Goal: Task Accomplishment & Management: Use online tool/utility

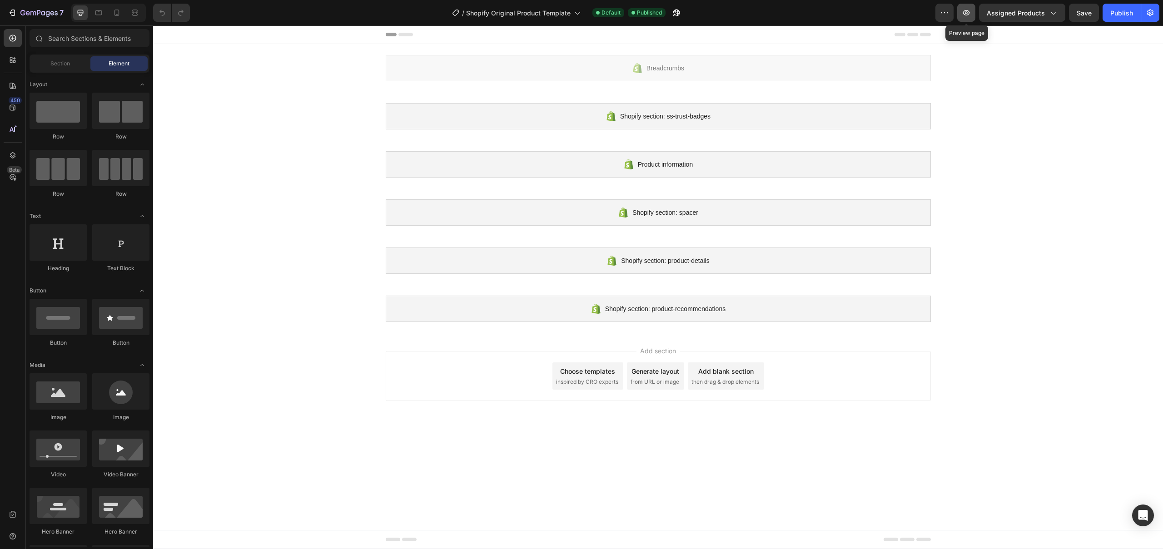
click at [971, 13] on button "button" at bounding box center [966, 13] width 18 height 18
click at [94, 9] on icon at bounding box center [98, 12] width 9 height 9
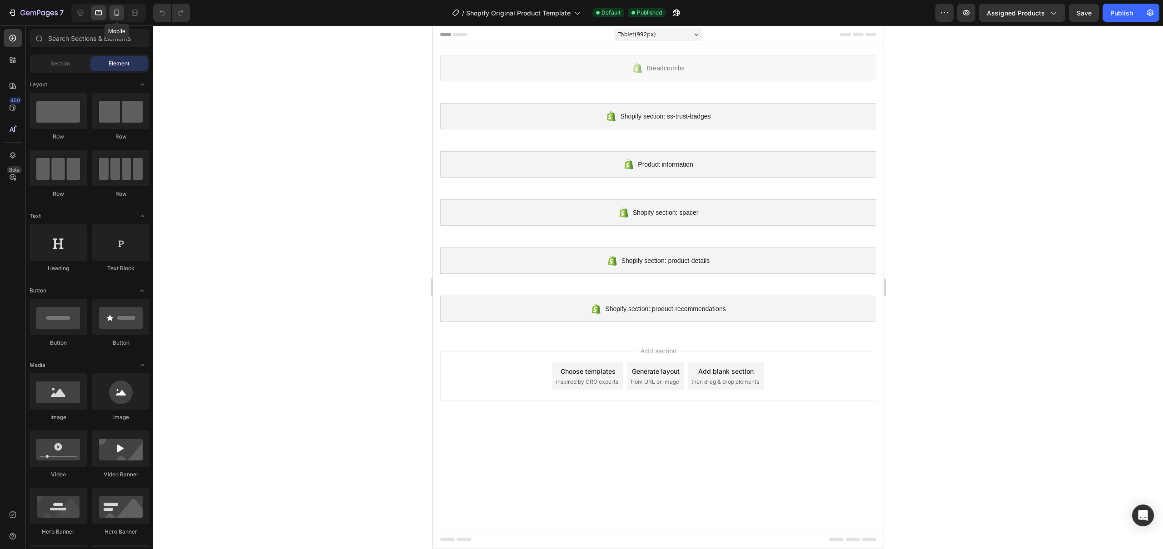
click at [109, 9] on div at bounding box center [116, 12] width 15 height 15
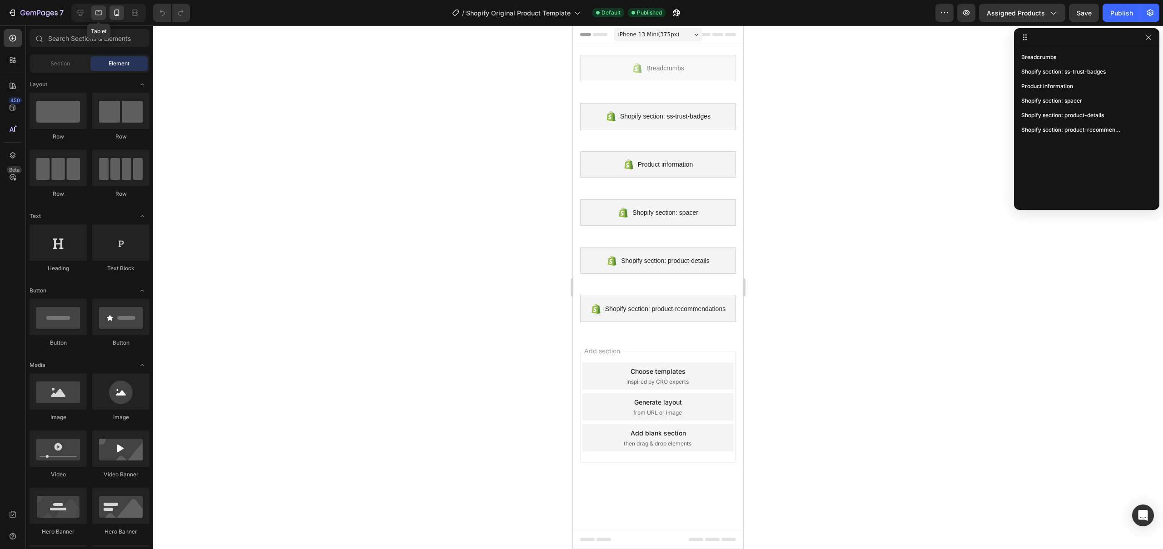
click at [93, 10] on div at bounding box center [98, 12] width 15 height 15
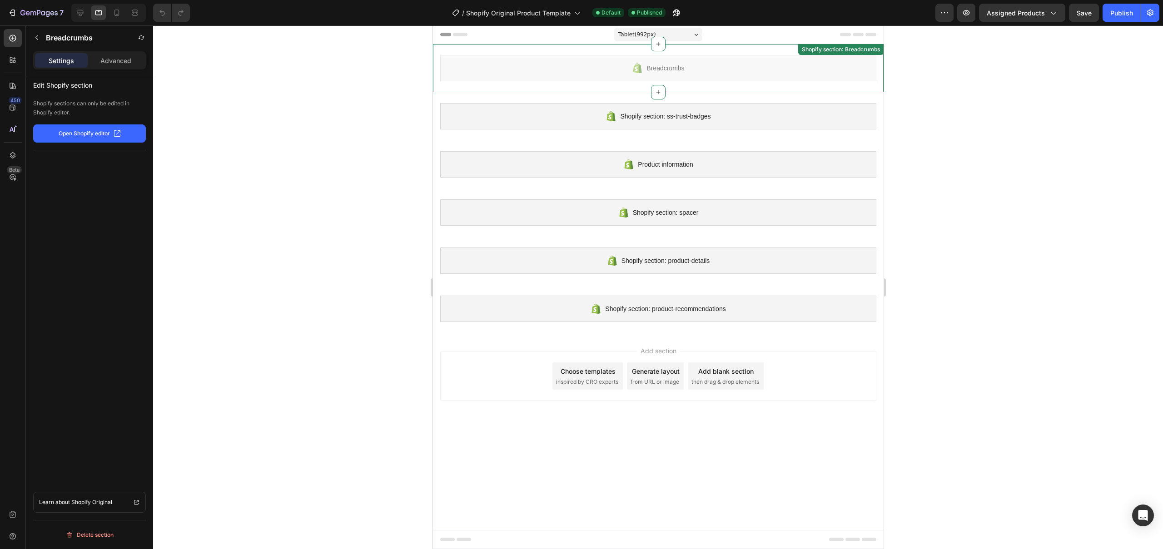
click at [635, 64] on icon at bounding box center [636, 68] width 11 height 11
click at [582, 14] on div "/ Shopify Original Product Template" at bounding box center [516, 13] width 138 height 18
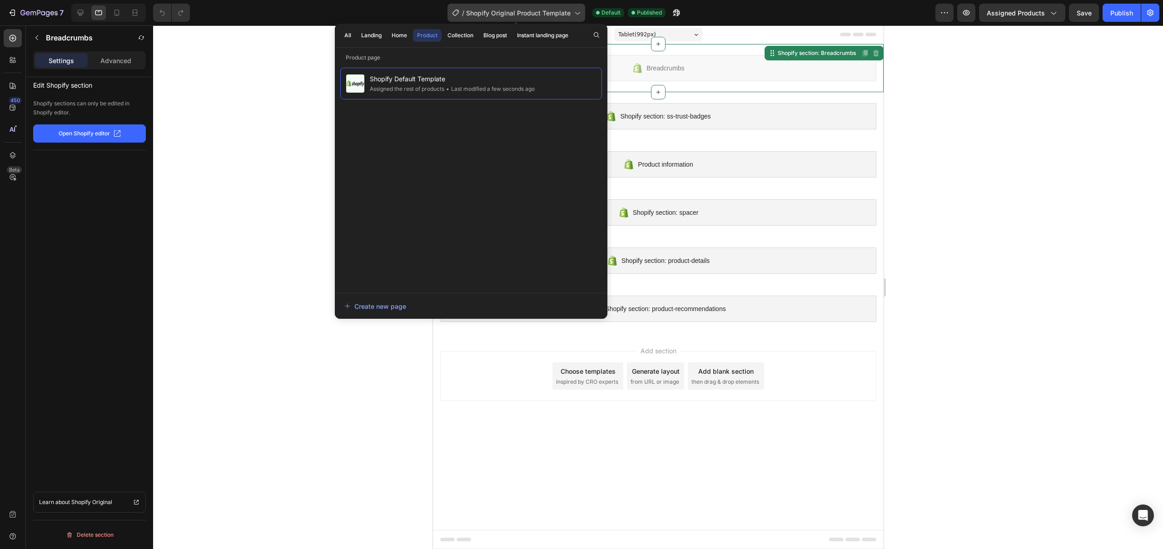
click at [582, 14] on div "/ Shopify Original Product Template" at bounding box center [516, 13] width 138 height 18
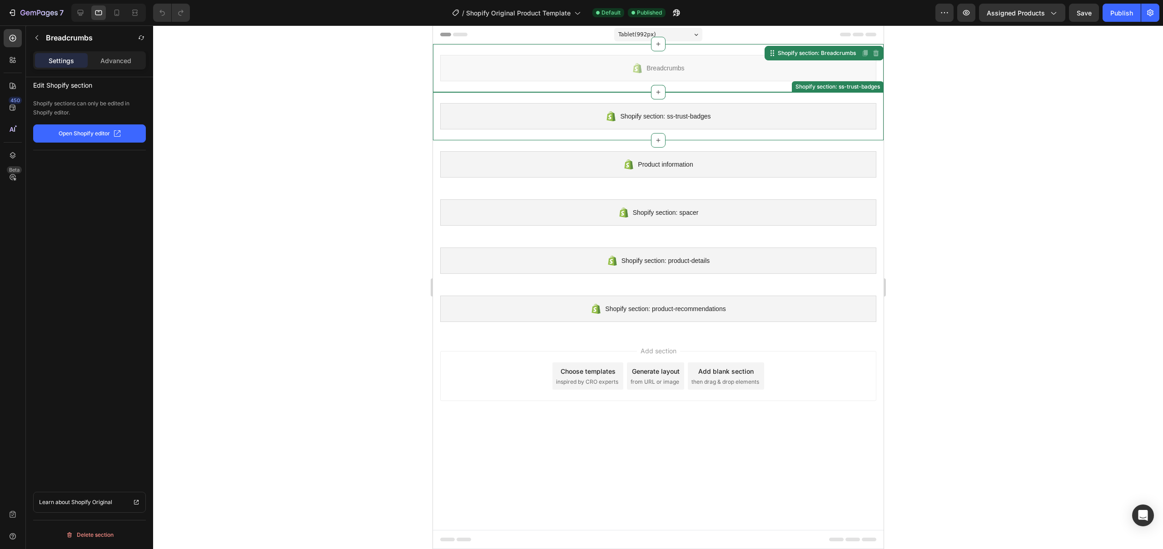
click at [588, 118] on div "Shopify section: ss-trust-badges" at bounding box center [658, 116] width 436 height 26
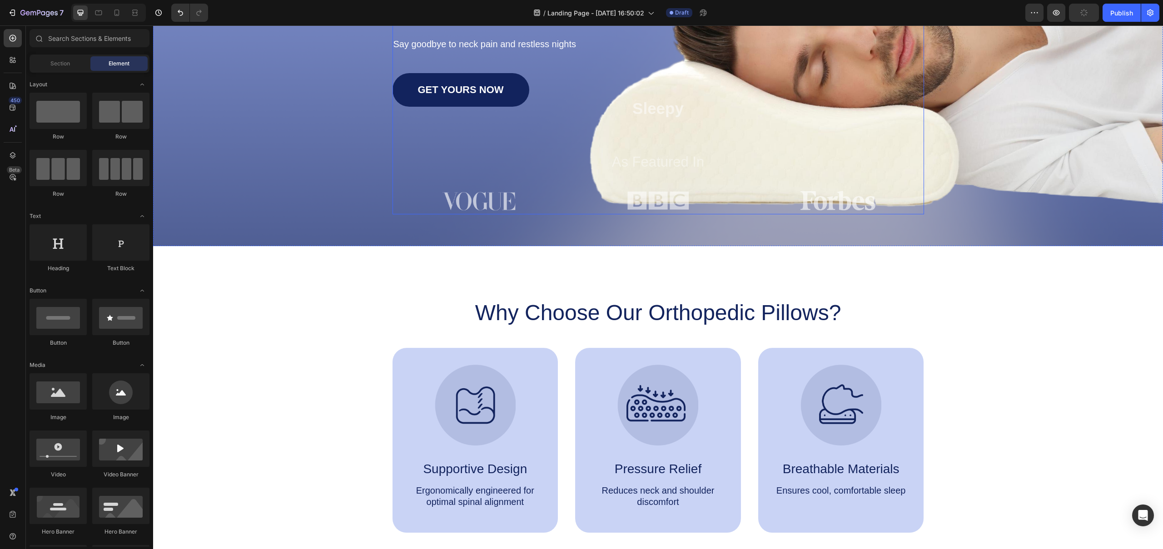
scroll to position [179, 0]
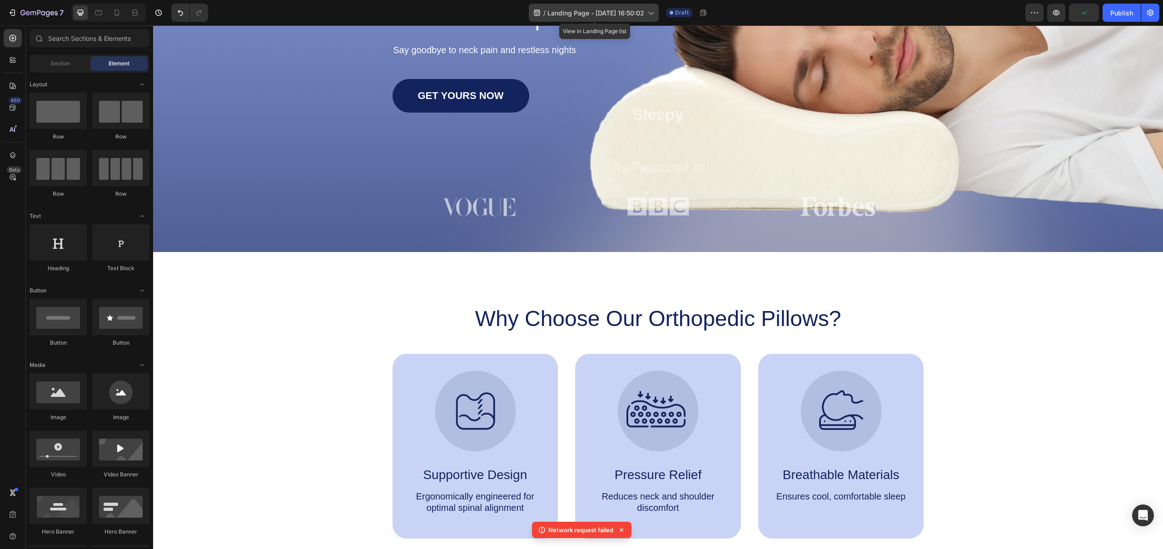
click at [640, 14] on span "Landing Page - Aug 26, 16:50:02" at bounding box center [595, 13] width 97 height 10
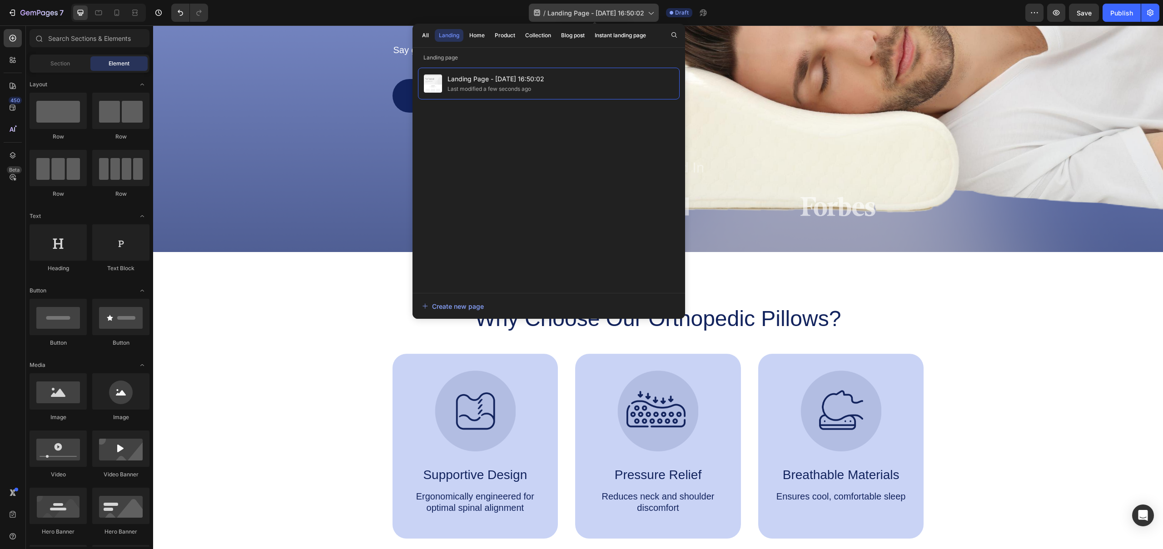
click at [640, 14] on span "Landing Page - Aug 26, 16:50:02" at bounding box center [595, 13] width 97 height 10
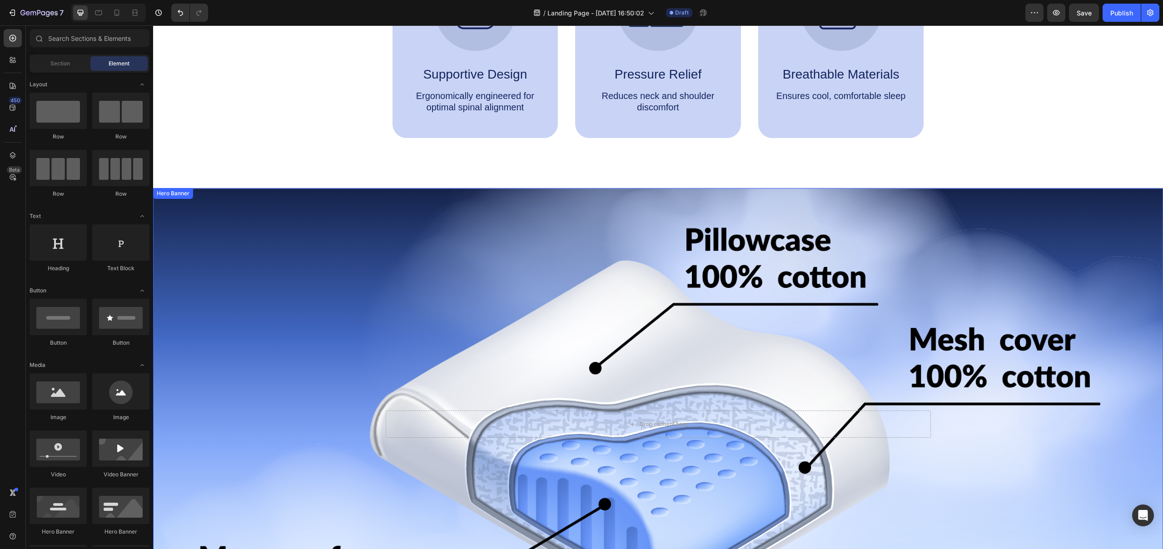
scroll to position [533, 0]
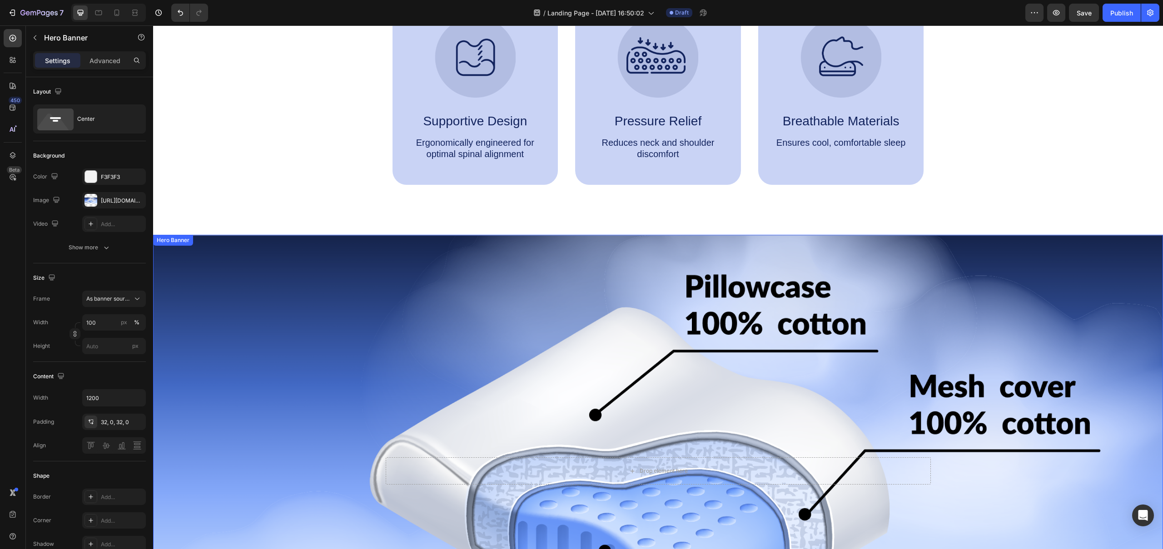
click at [634, 267] on div "Background Image" at bounding box center [658, 471] width 1010 height 472
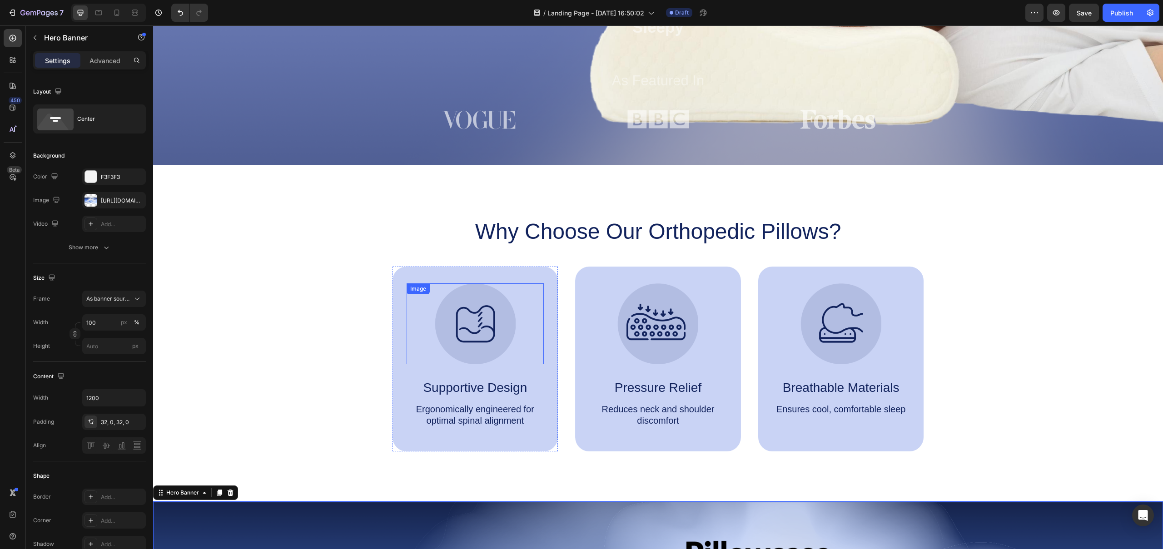
scroll to position [220, 0]
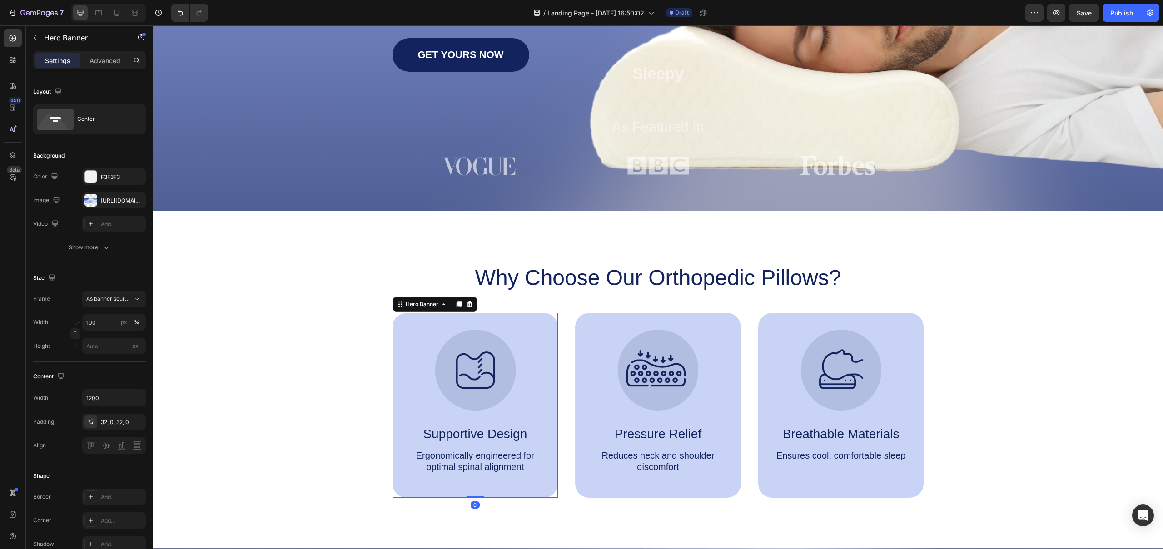
click at [544, 325] on div "Image Supportive Design Text Block Ergonomically engineered for optimal spinal …" at bounding box center [475, 405] width 166 height 185
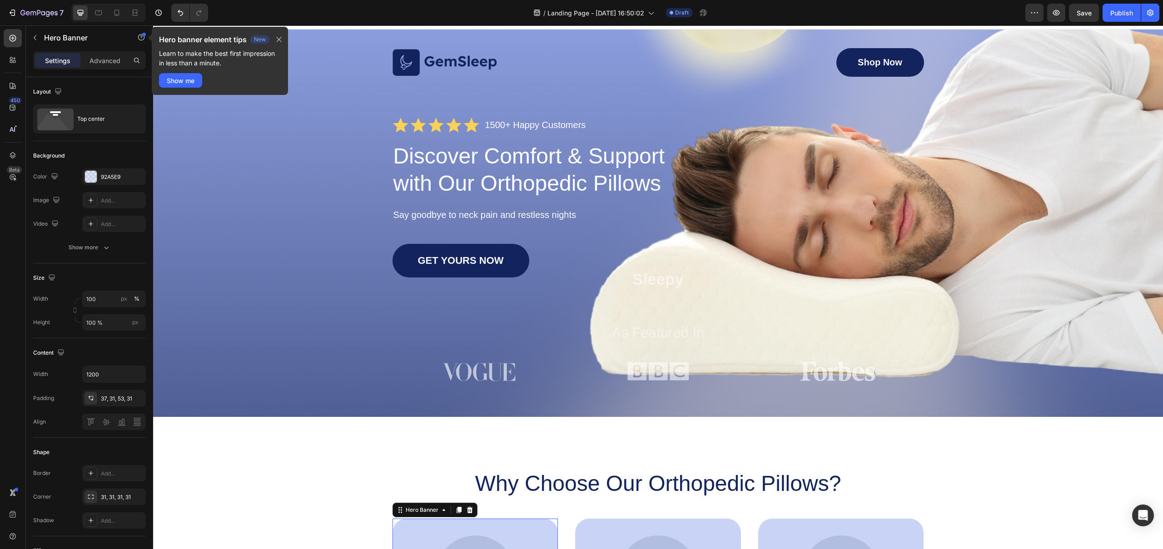
scroll to position [0, 0]
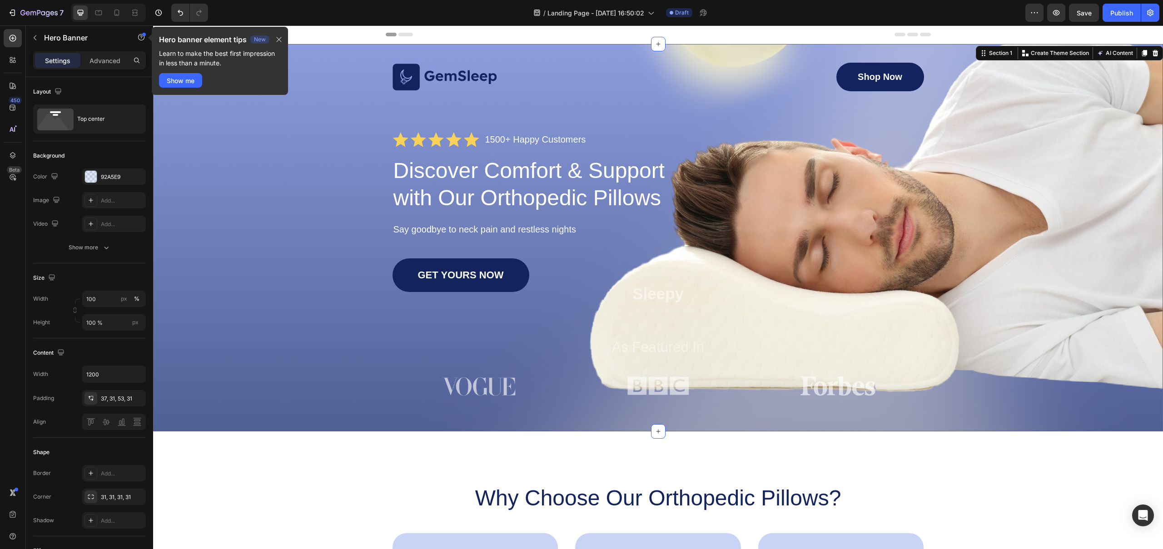
click at [272, 267] on div "Image Shop Now Button Row Icon Icon Icon Icon Icon Icon List 1500+ Happy Custom…" at bounding box center [657, 231] width 991 height 337
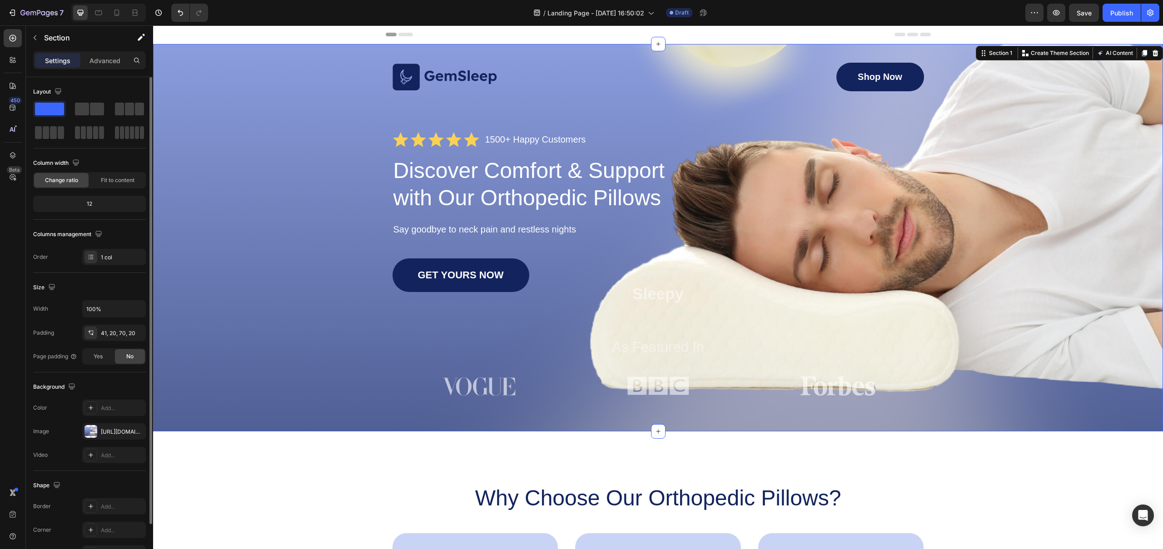
click at [40, 112] on span at bounding box center [49, 109] width 29 height 13
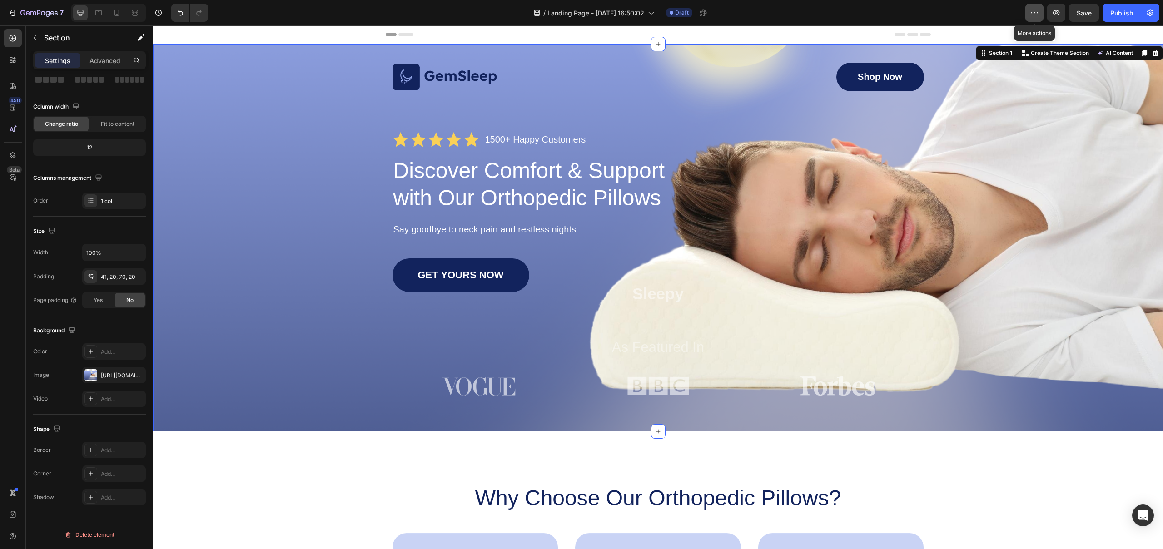
click at [1032, 15] on icon "button" at bounding box center [1034, 12] width 9 height 9
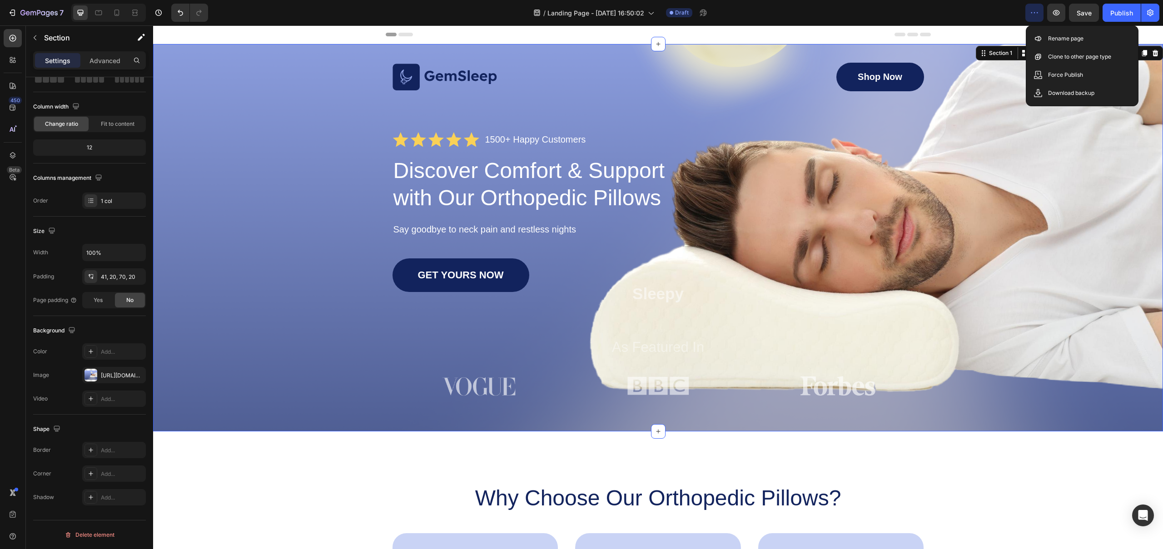
click at [1034, 13] on icon "button" at bounding box center [1034, 12] width 9 height 9
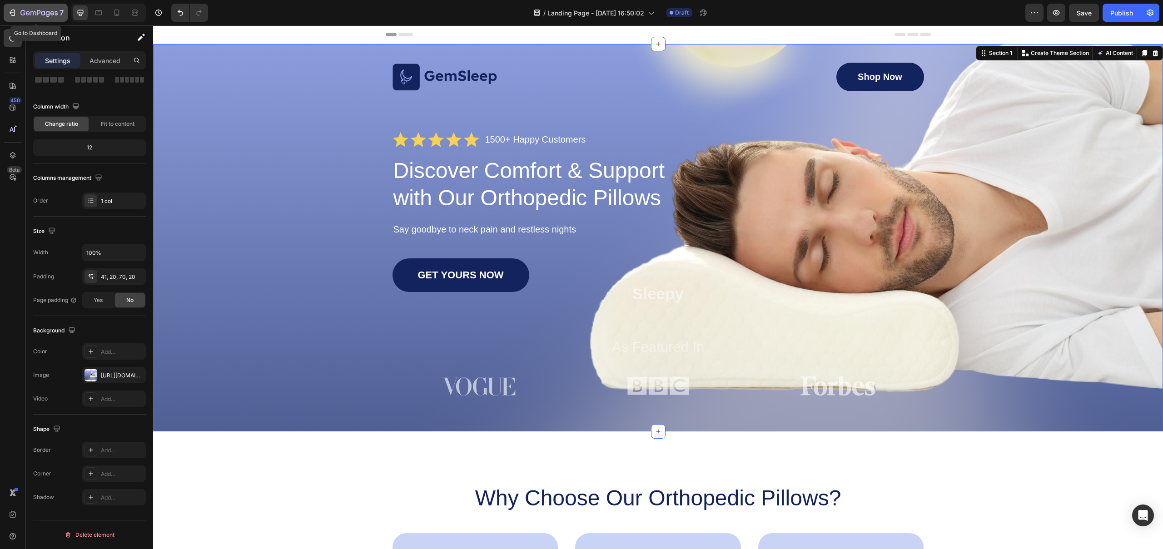
click at [16, 12] on icon "button" at bounding box center [12, 12] width 9 height 9
